Goal: Information Seeking & Learning: Compare options

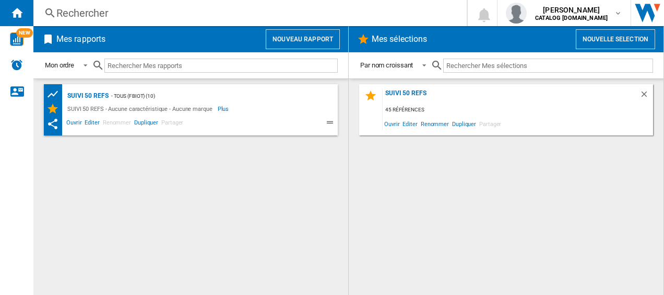
click at [117, 17] on div "Rechercher" at bounding box center [247, 13] width 383 height 15
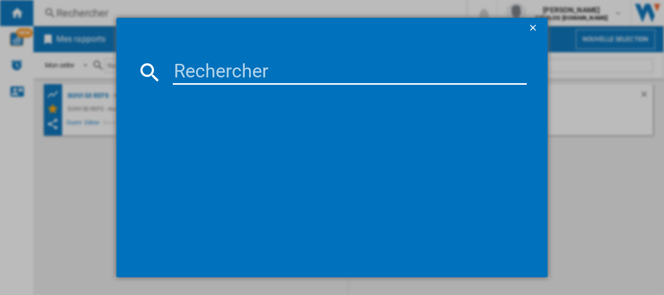
click at [214, 67] on input at bounding box center [350, 72] width 355 height 25
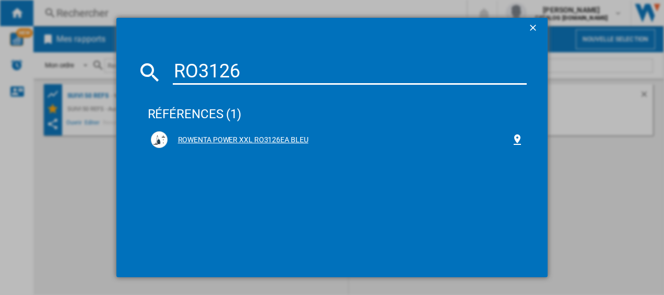
type input "RO3126"
click at [240, 138] on div "ROWENTA POWER XXL RO3126EA BLEU" at bounding box center [340, 140] width 344 height 10
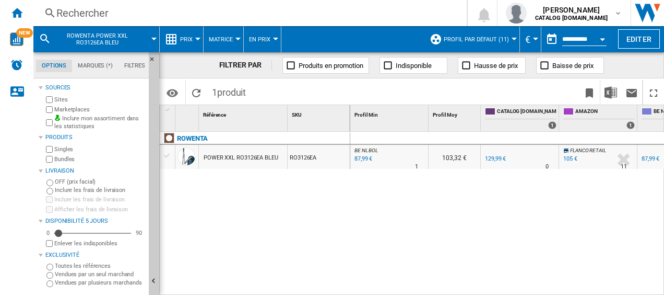
click at [360, 156] on div "87,99 €" at bounding box center [362, 159] width 19 height 10
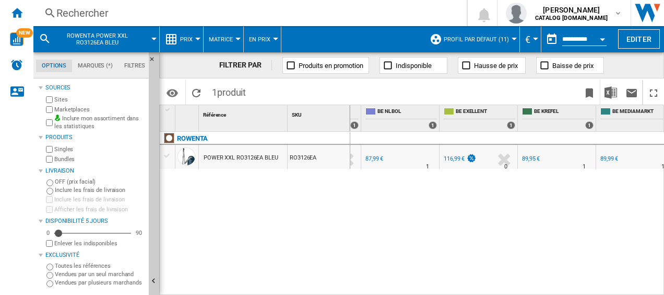
click at [530, 158] on div "89,95 €" at bounding box center [531, 158] width 18 height 7
click at [217, 9] on div "Rechercher" at bounding box center [247, 13] width 383 height 15
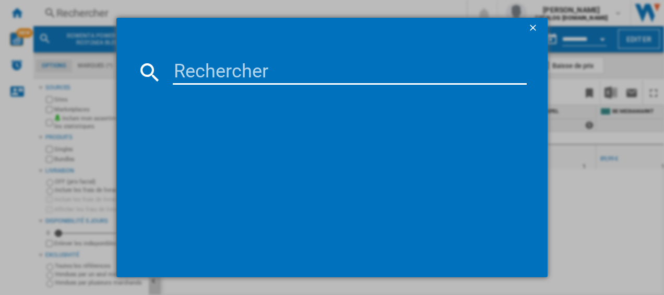
click at [237, 71] on input at bounding box center [350, 72] width 355 height 25
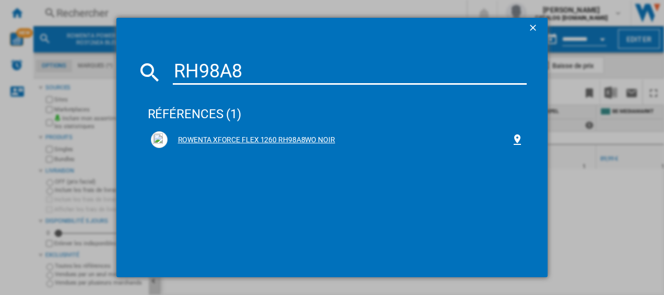
type input "RH98A8"
click at [205, 133] on div "ROWENTA XFORCE FLEX 1260 RH98A8WO NOIR" at bounding box center [337, 139] width 373 height 17
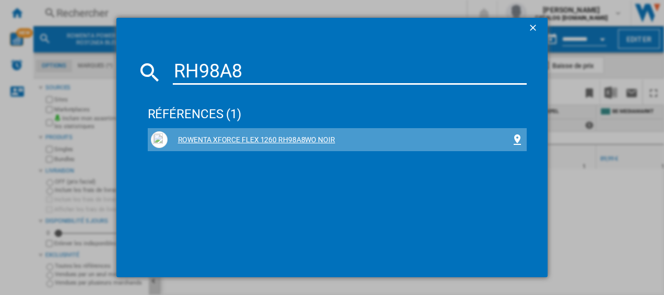
click at [205, 137] on div "ROWENTA XFORCE FLEX 1260 RH98A8WO NOIR" at bounding box center [340, 140] width 344 height 10
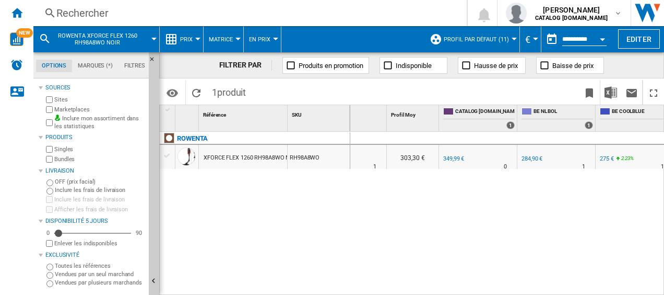
scroll to position [0, 51]
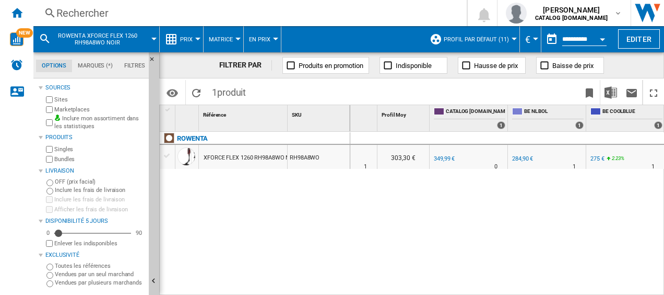
click at [520, 159] on div "284,90 €" at bounding box center [522, 158] width 21 height 7
click at [130, 11] on div "Rechercher" at bounding box center [247, 13] width 383 height 15
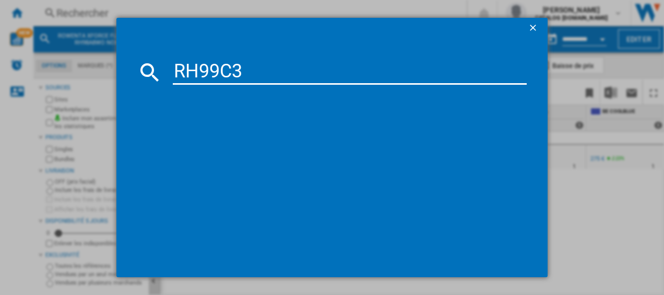
type input "RH99C3"
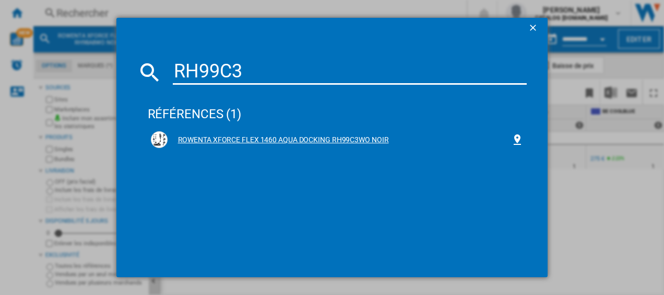
click at [254, 132] on div "ROWENTA XFORCE FLEX 1460 AQUA DOCKING RH99C3WO NOIR" at bounding box center [337, 139] width 373 height 17
click at [252, 137] on div "ROWENTA XFORCE FLEX 1460 AQUA DOCKING RH99C3WO NOIR" at bounding box center [340, 140] width 344 height 10
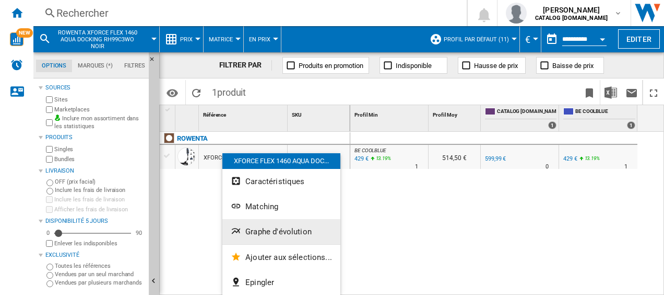
click at [260, 224] on button "Graphe d'évolution" at bounding box center [281, 231] width 118 height 25
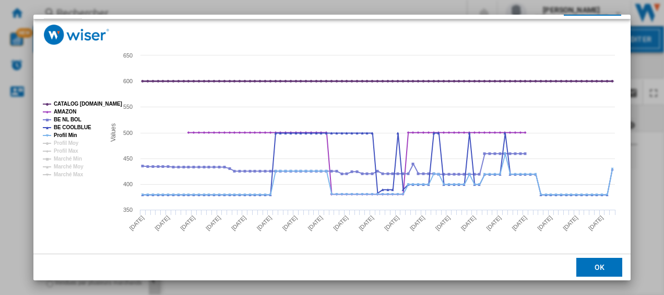
scroll to position [71, 0]
click at [68, 117] on tspan "BE NL BOL" at bounding box center [68, 119] width 28 height 6
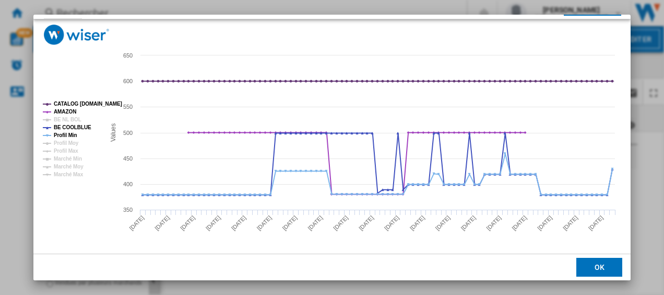
click at [68, 117] on tspan "BE NL BOL" at bounding box center [68, 119] width 28 height 6
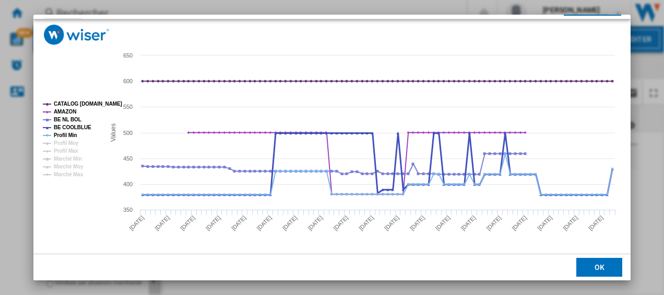
click at [67, 124] on tspan "BE COOLBLUE" at bounding box center [73, 127] width 38 height 6
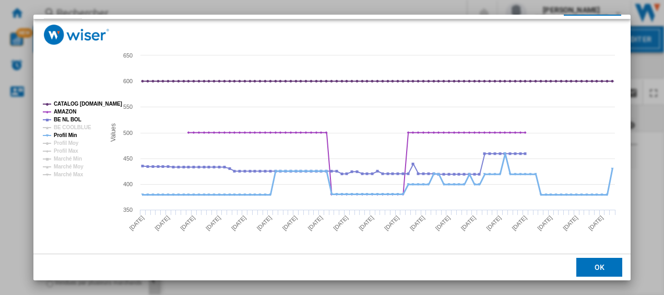
click at [64, 134] on tspan "Profil Min" at bounding box center [66, 135] width 24 height 6
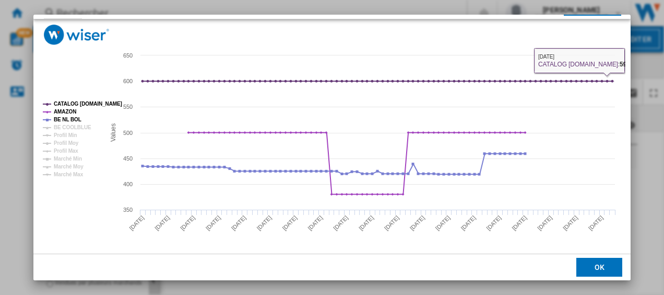
click at [600, 267] on button "OK" at bounding box center [600, 266] width 46 height 19
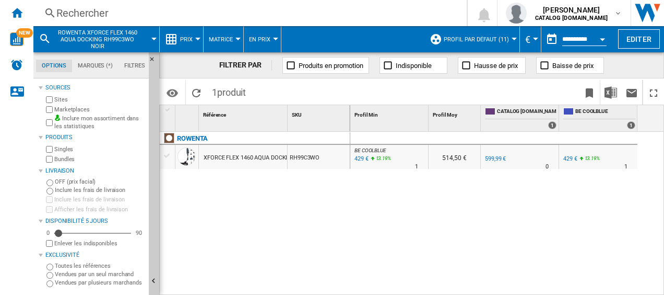
click at [602, 37] on button "Open calendar" at bounding box center [602, 37] width 19 height 19
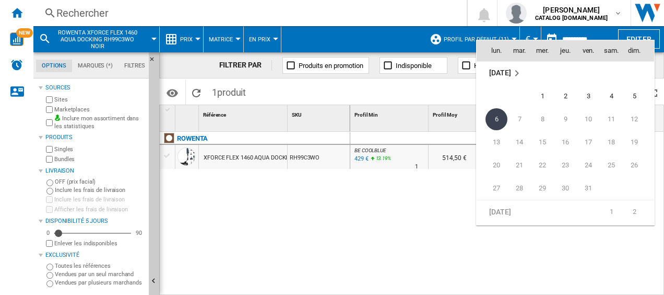
scroll to position [4878, 0]
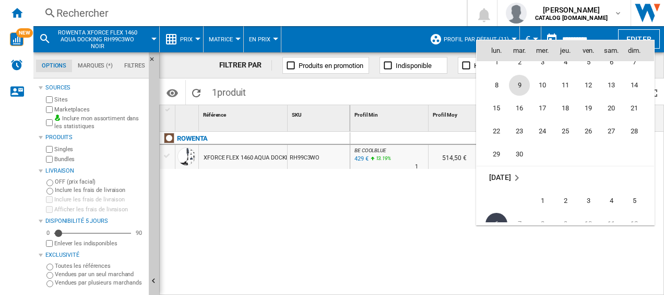
click at [515, 86] on span "9" at bounding box center [519, 85] width 21 height 21
type input "**********"
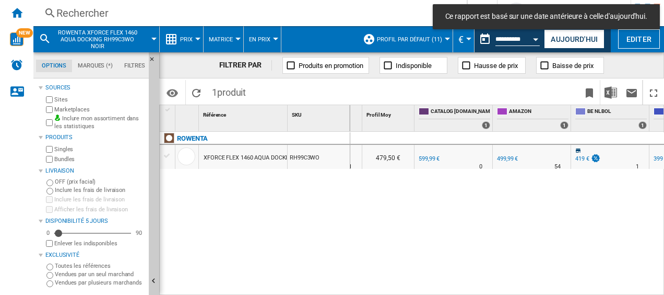
scroll to position [0, 67]
click at [576, 159] on div "419 €" at bounding box center [582, 158] width 14 height 7
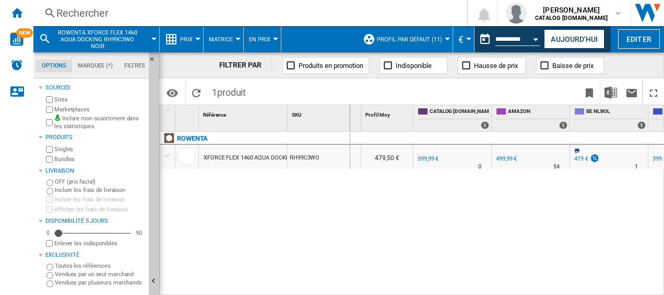
click at [581, 156] on div "419 €" at bounding box center [582, 158] width 14 height 7
click at [579, 155] on div "419 €" at bounding box center [586, 159] width 27 height 10
click at [595, 159] on img at bounding box center [595, 158] width 10 height 9
click at [578, 160] on div "419 €" at bounding box center [582, 158] width 14 height 7
click at [171, 9] on div "Rechercher" at bounding box center [247, 13] width 383 height 15
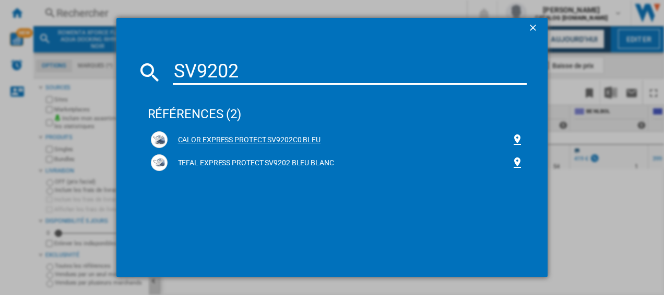
type input "SV9202"
click at [219, 136] on div "CALOR EXPRESS PROTECT SV9202C0 BLEU" at bounding box center [340, 140] width 344 height 10
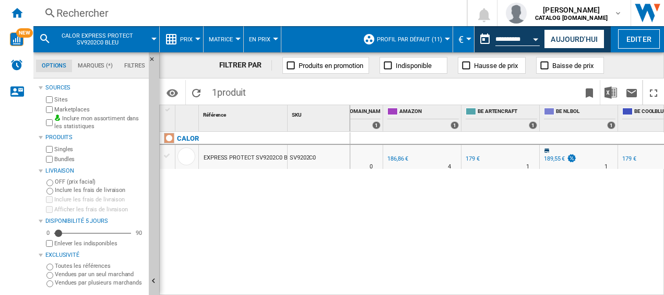
scroll to position [0, 179]
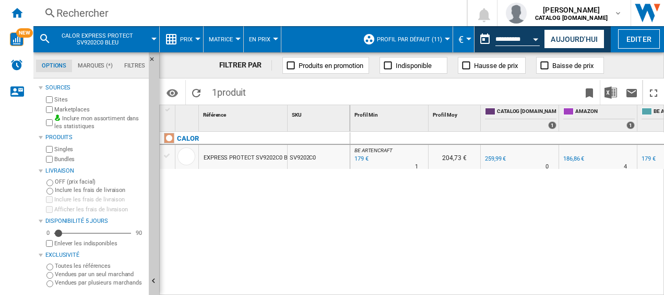
click at [138, 10] on div "Rechercher" at bounding box center [247, 13] width 383 height 15
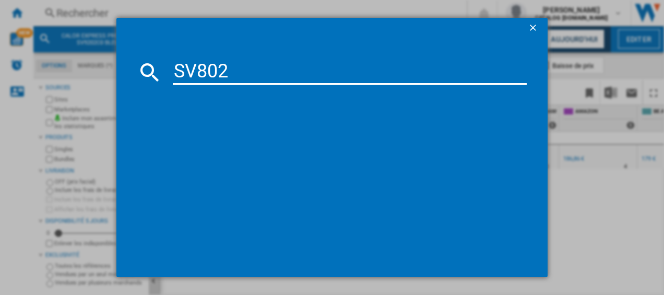
type input "SV8021"
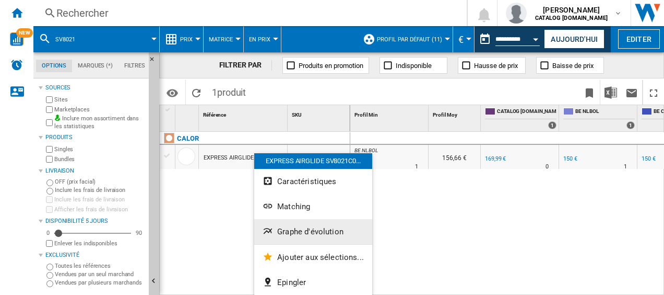
click at [299, 228] on span "Graphe d'évolution" at bounding box center [310, 231] width 66 height 9
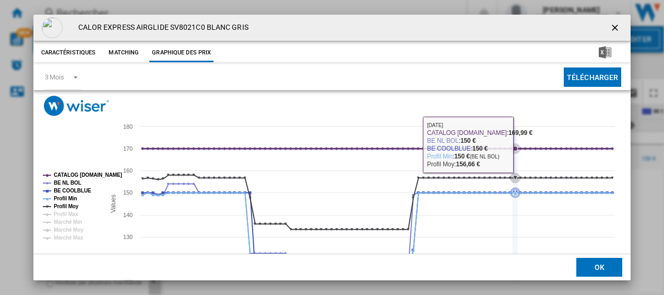
scroll to position [71, 0]
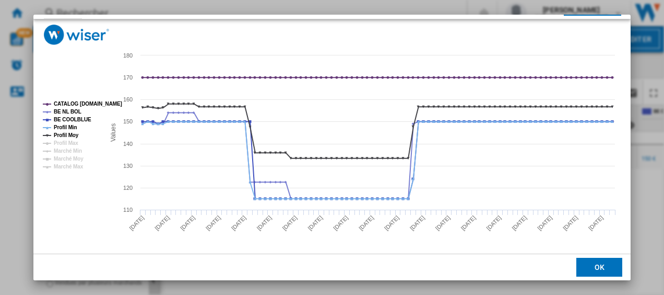
click at [591, 263] on button "OK" at bounding box center [600, 266] width 46 height 19
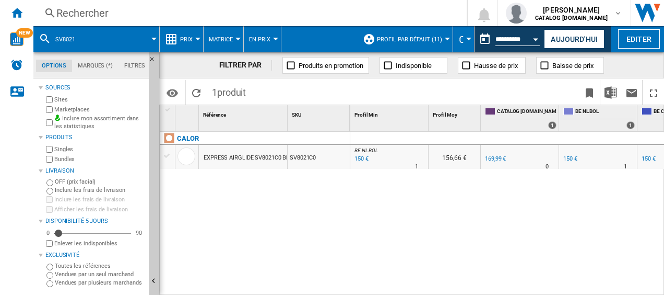
click at [362, 159] on div "150 €" at bounding box center [361, 159] width 16 height 10
click at [359, 158] on div "150 €" at bounding box center [361, 159] width 16 height 10
click at [361, 157] on div "150 €" at bounding box center [361, 159] width 16 height 10
click at [567, 160] on div "150 €" at bounding box center [571, 158] width 14 height 7
click at [372, 248] on div "BE NL BOL : -11.8 % 150 € % N/A 1 BE NL BOL : 156,66 € 0.0 % 169,99 € % N/A" at bounding box center [507, 214] width 314 height 164
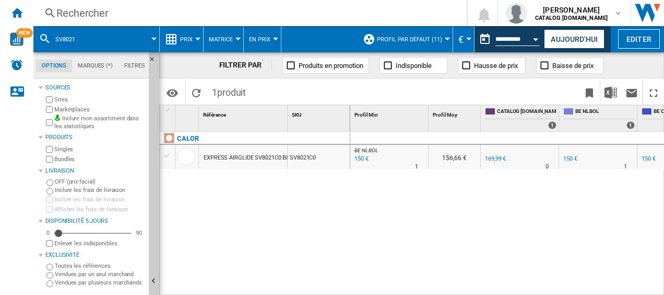
click at [503, 193] on div "BE NL BOL : -11.8 % 150 € % N/A 1 BE NL BOL : 156,66 € 0.0 % 169,99 € % N/A" at bounding box center [507, 214] width 314 height 164
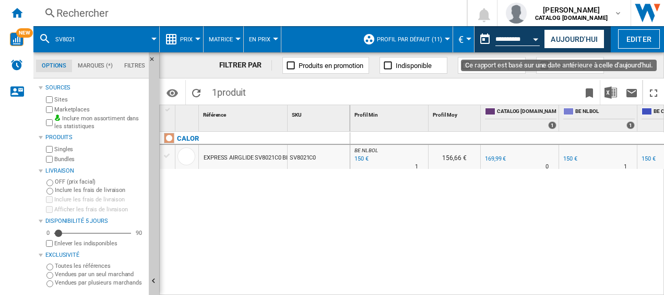
click at [536, 38] on div "Open calendar" at bounding box center [536, 39] width 5 height 3
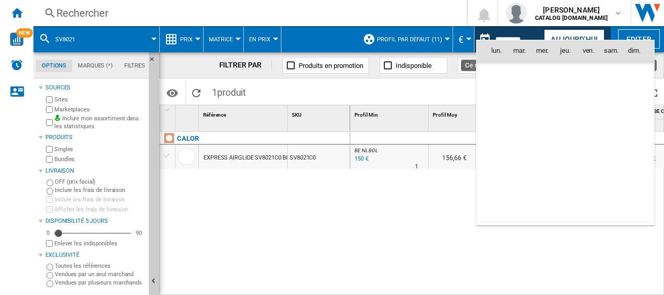
scroll to position [4844, 0]
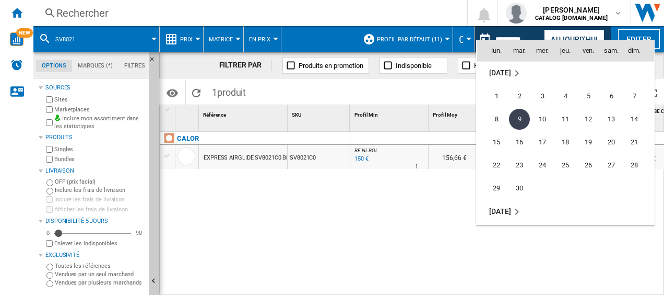
click at [555, 34] on div at bounding box center [332, 147] width 664 height 295
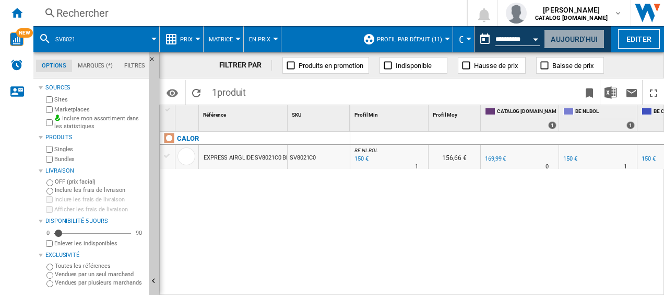
click at [564, 35] on button "Aujourd'hui" at bounding box center [574, 38] width 61 height 19
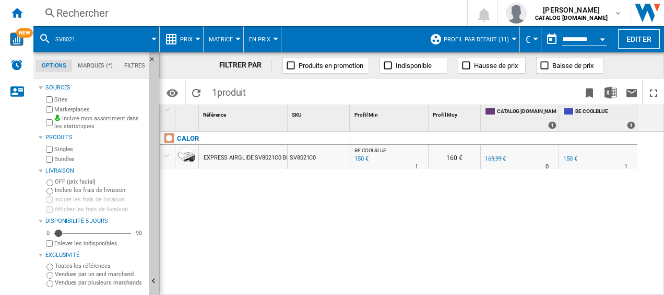
click at [572, 159] on div "150 €" at bounding box center [571, 158] width 14 height 7
click at [359, 155] on div "150 €" at bounding box center [361, 159] width 16 height 10
click at [71, 4] on div "Rechercher Rechercher 0 [PERSON_NAME] CATALOG [DOMAIN_NAME] CATALOG [DOMAIN_NAM…" at bounding box center [348, 13] width 631 height 26
click at [74, 14] on div "Rechercher" at bounding box center [247, 13] width 383 height 15
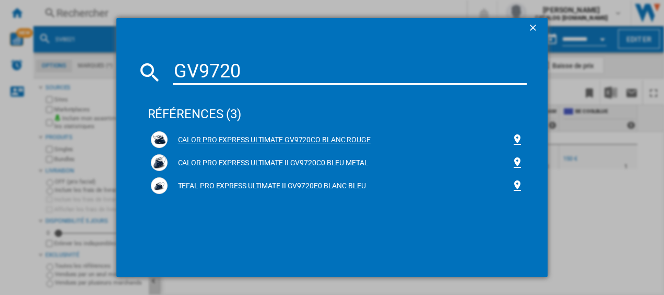
type input "GV9720"
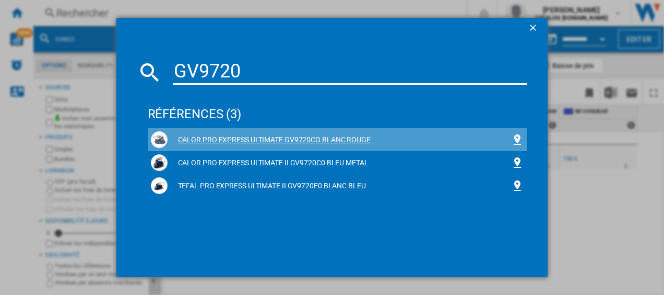
click at [230, 137] on div "CALOR PRO EXPRESS ULTIMATE GV9720CO BLANC ROUGE" at bounding box center [340, 140] width 344 height 10
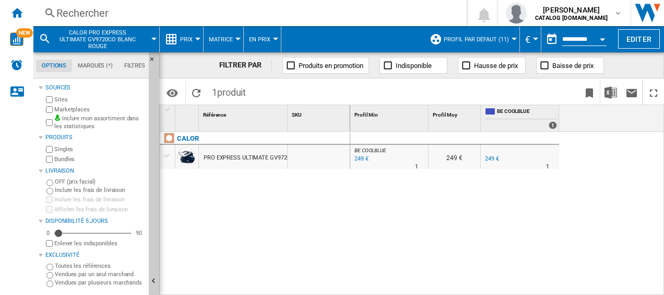
click at [120, 9] on div "Rechercher" at bounding box center [247, 13] width 383 height 15
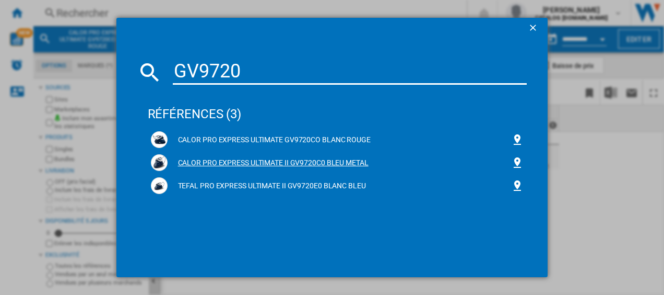
type input "GV9720"
click at [206, 160] on div "CALOR PRO EXPRESS ULTIMATE II GV9720C0 BLEU METAL" at bounding box center [340, 163] width 344 height 10
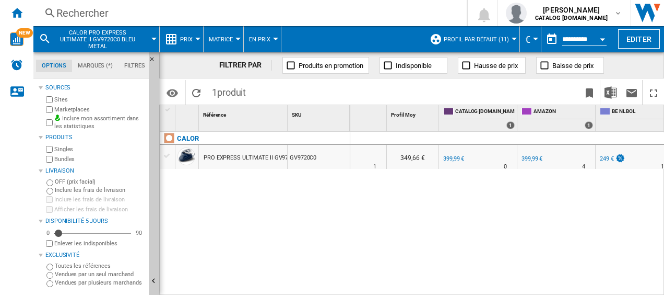
scroll to position [0, 43]
click at [605, 159] on div "249 €" at bounding box center [606, 158] width 14 height 7
click at [175, 11] on div "Rechercher" at bounding box center [247, 13] width 383 height 15
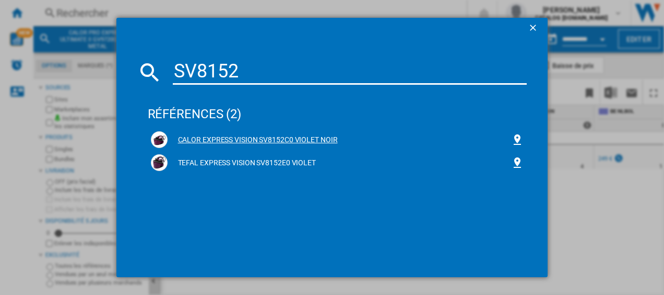
type input "SV8152"
click at [201, 135] on div "CALOR EXPRESS VISION SV8152C0 VIOLET NOIR" at bounding box center [340, 140] width 344 height 10
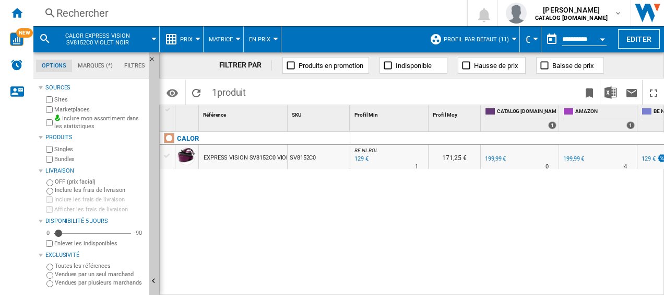
click at [360, 158] on div "129 €" at bounding box center [361, 159] width 16 height 10
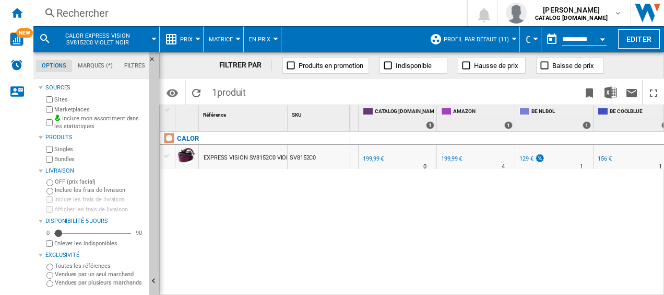
scroll to position [0, 130]
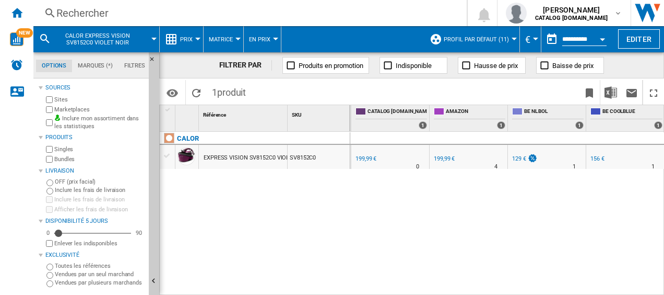
click at [517, 158] on div "129 €" at bounding box center [519, 158] width 14 height 7
click at [175, 8] on div "Rechercher" at bounding box center [247, 13] width 383 height 15
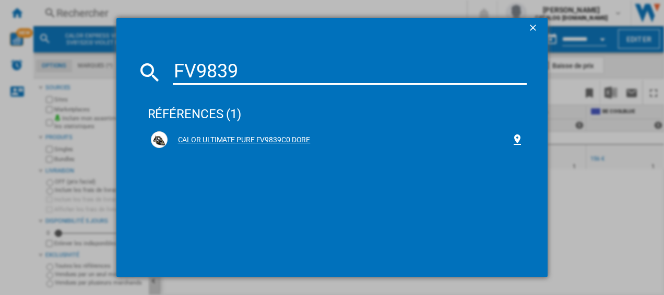
type input "FV9839"
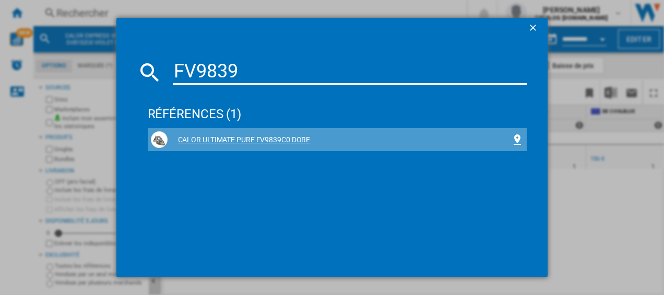
click at [265, 138] on div "CALOR ULTIMATE PURE FV9839C0 DORE" at bounding box center [340, 140] width 344 height 10
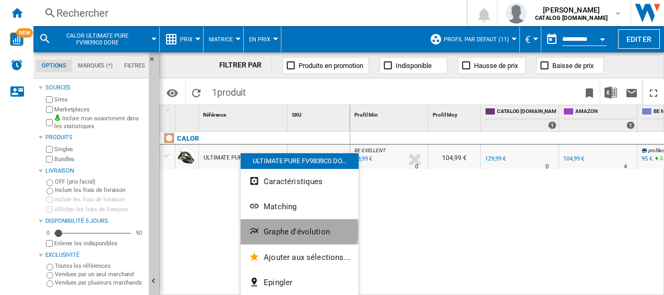
click at [289, 230] on span "Graphe d'évolution" at bounding box center [297, 231] width 66 height 9
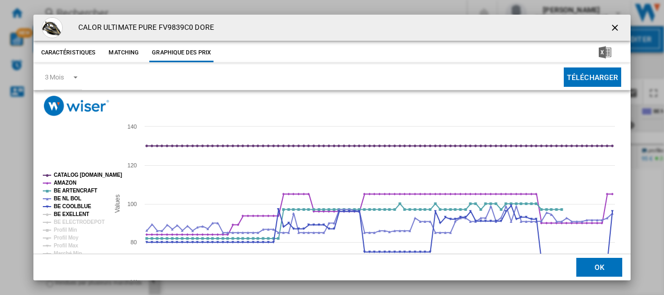
click at [62, 216] on tspan "BE EXELLENT" at bounding box center [72, 214] width 36 height 6
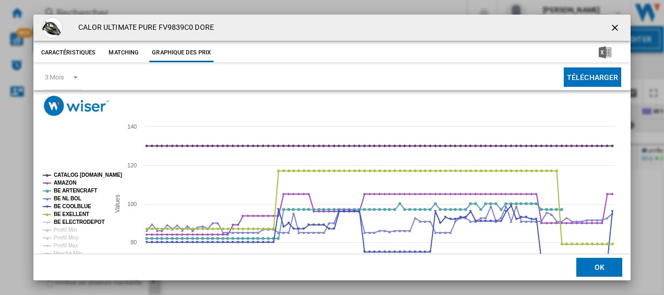
click at [64, 219] on tspan "BE ELECTRODEPOT" at bounding box center [79, 222] width 51 height 6
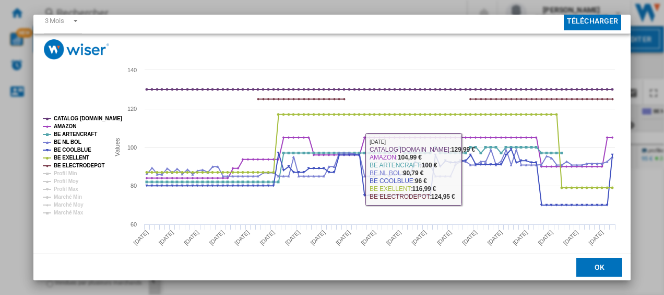
scroll to position [71, 0]
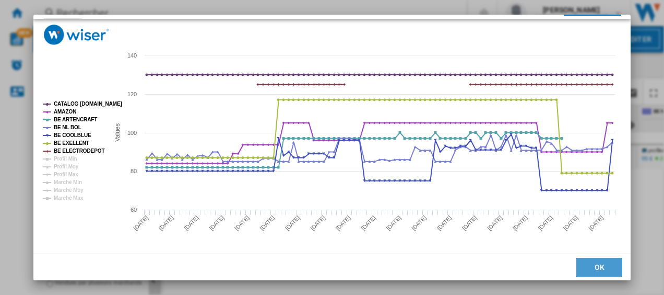
click at [594, 270] on button "OK" at bounding box center [600, 266] width 46 height 19
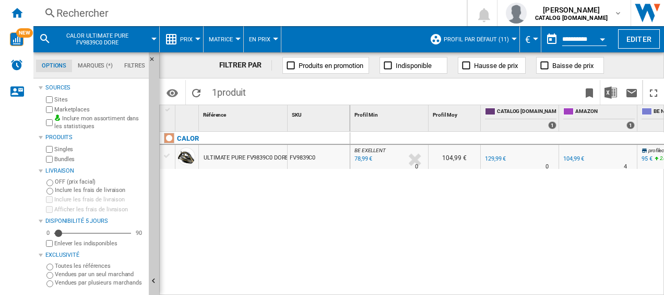
click at [140, 10] on div "Rechercher" at bounding box center [247, 13] width 383 height 15
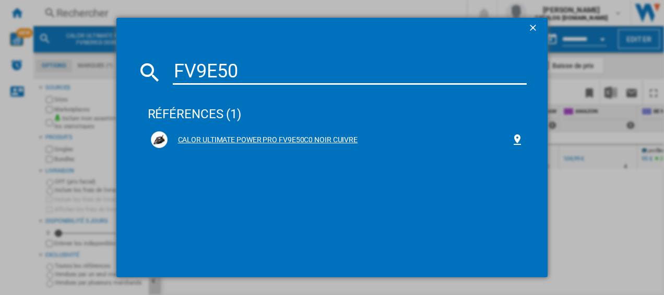
type input "FV9E50"
click at [264, 131] on div "CALOR ULTIMATE POWER PRO FV9E50C0 NOIR CUIVRE" at bounding box center [337, 139] width 373 height 17
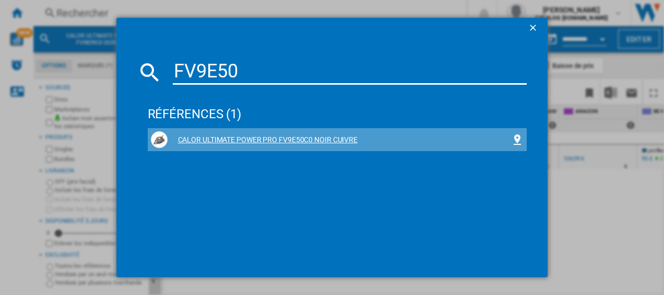
click at [259, 139] on div "CALOR ULTIMATE POWER PRO FV9E50C0 NOIR CUIVRE" at bounding box center [340, 140] width 344 height 10
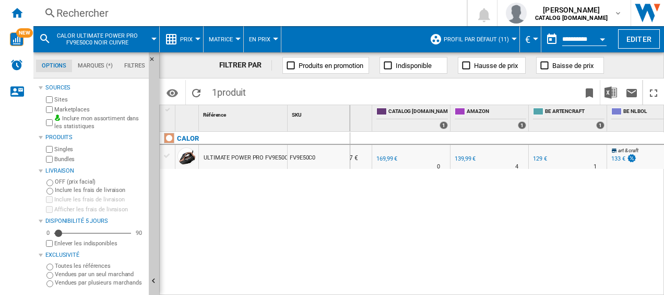
scroll to position [0, 128]
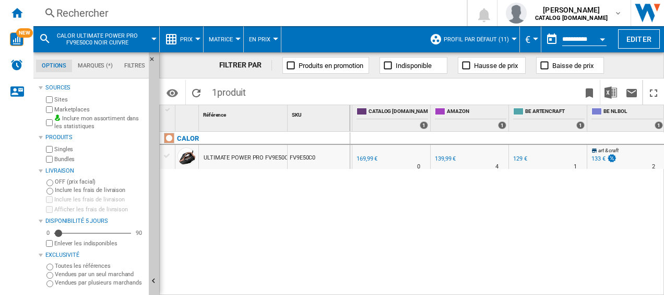
click at [519, 158] on div "129 €" at bounding box center [520, 158] width 14 height 7
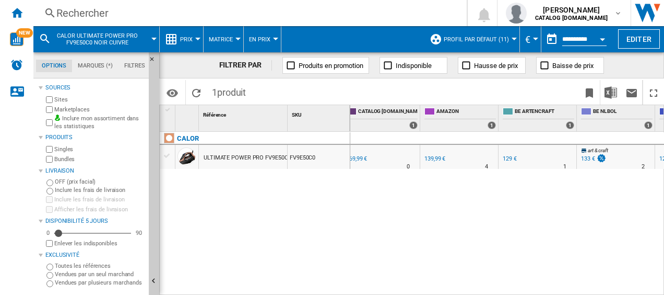
scroll to position [0, 0]
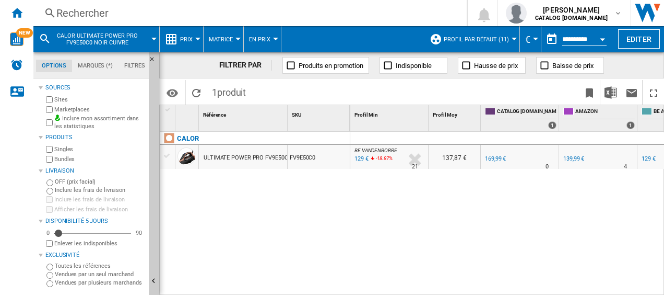
click at [359, 153] on span "BE VANDENBORRE" at bounding box center [376, 150] width 43 height 6
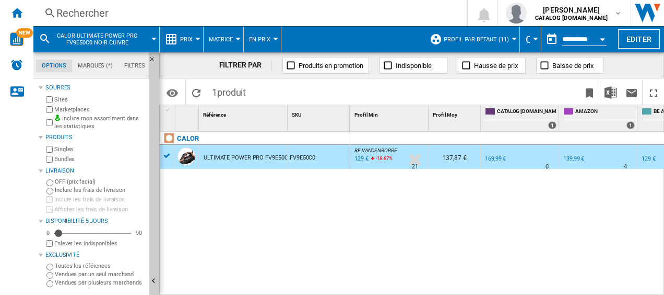
click at [359, 155] on div "129 €" at bounding box center [361, 159] width 16 height 10
